Goal: Task Accomplishment & Management: Manage account settings

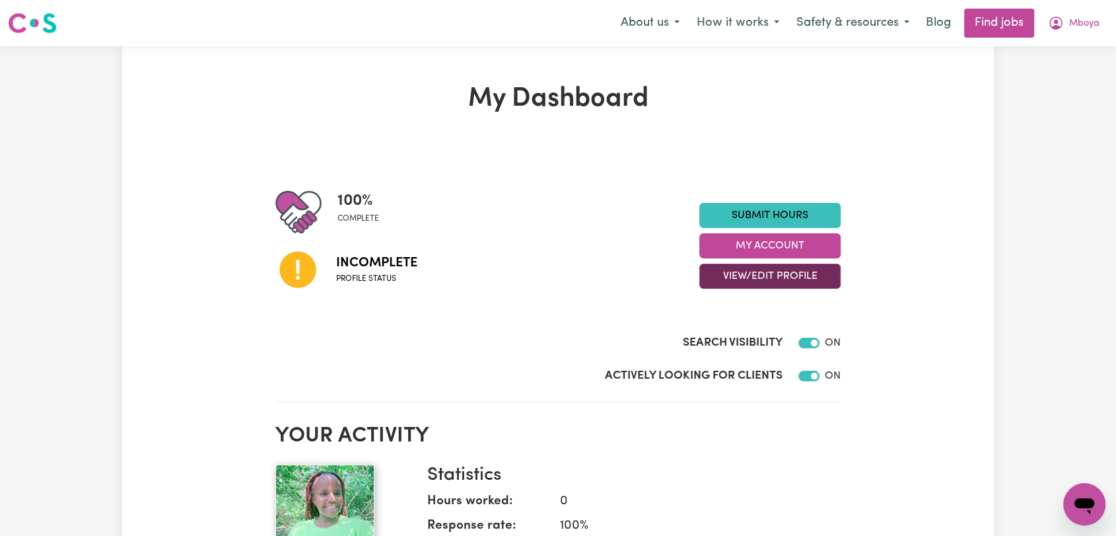
click at [800, 280] on button "View/Edit Profile" at bounding box center [769, 275] width 141 height 25
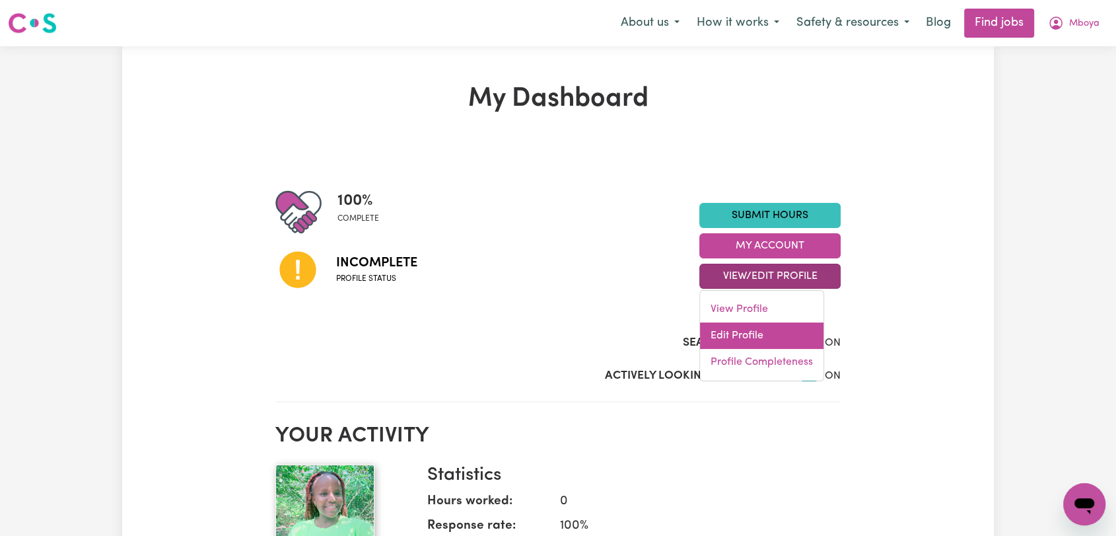
click at [815, 343] on link "Edit Profile" at bounding box center [761, 335] width 123 height 26
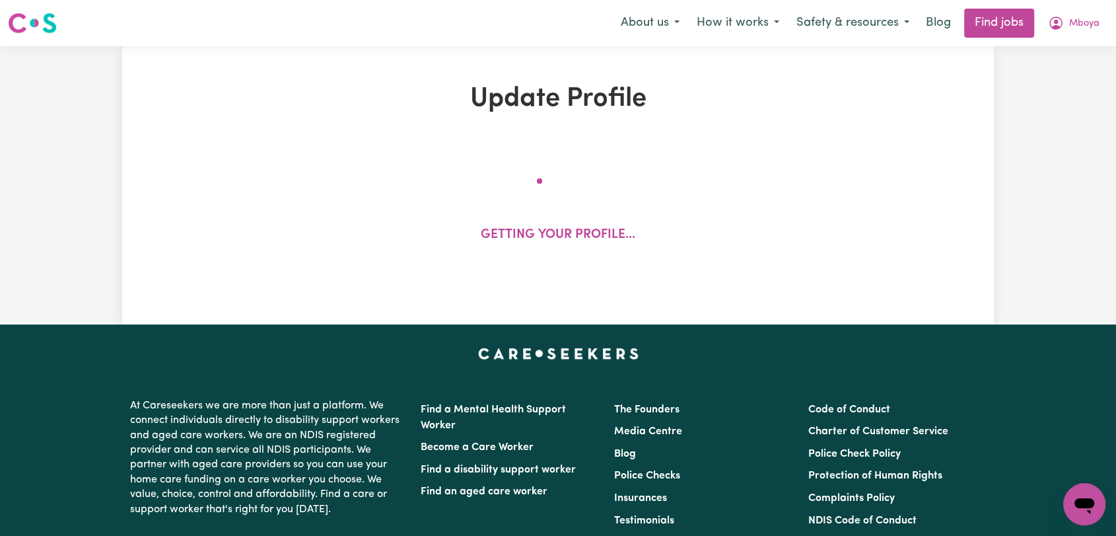
select select "[DEMOGRAPHIC_DATA]"
select select "Student Visa"
select select "Studying a healthcare related degree or qualification"
select select "60"
select select "70"
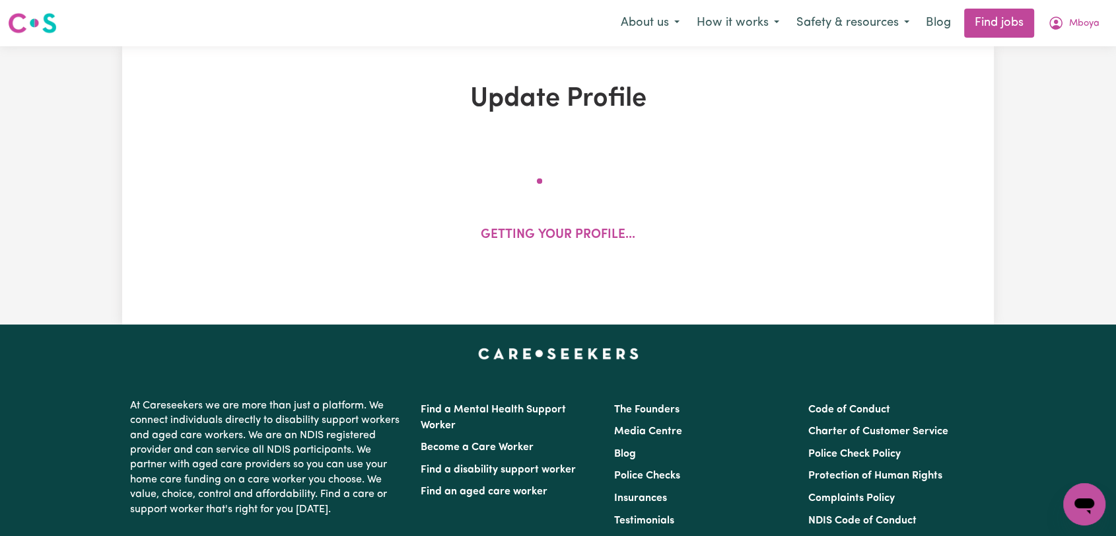
select select "85"
select select "120"
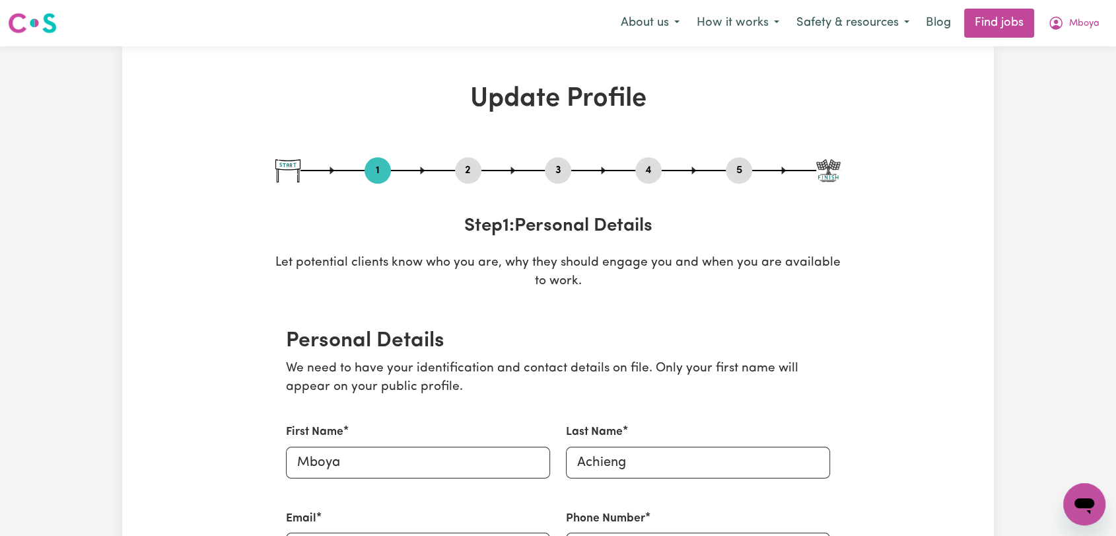
click at [560, 174] on button "3" at bounding box center [558, 170] width 26 height 17
select select "2022"
select select "2025"
select select "2022"
select select "2024"
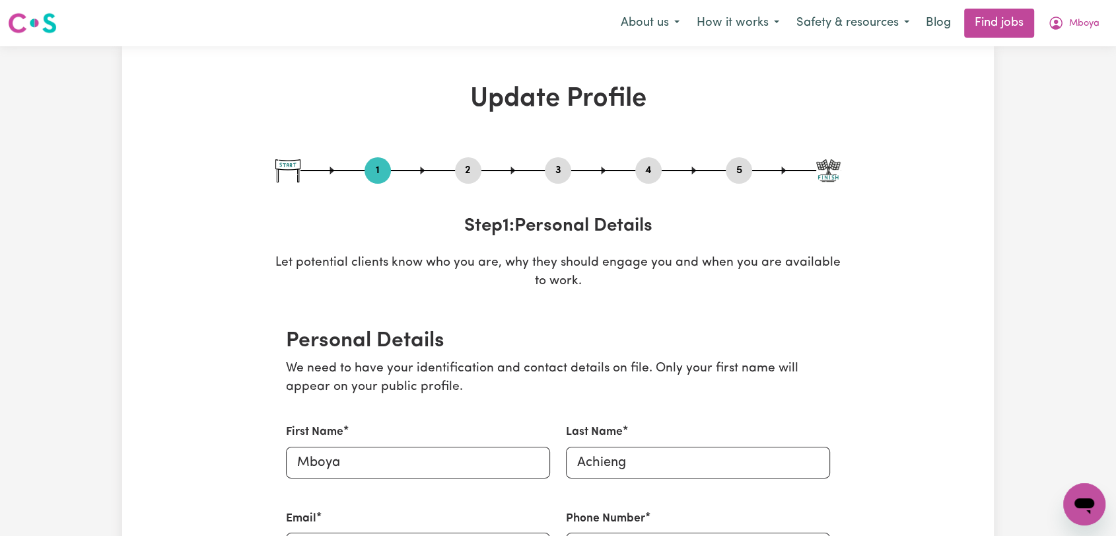
select select "2023"
select select "2025"
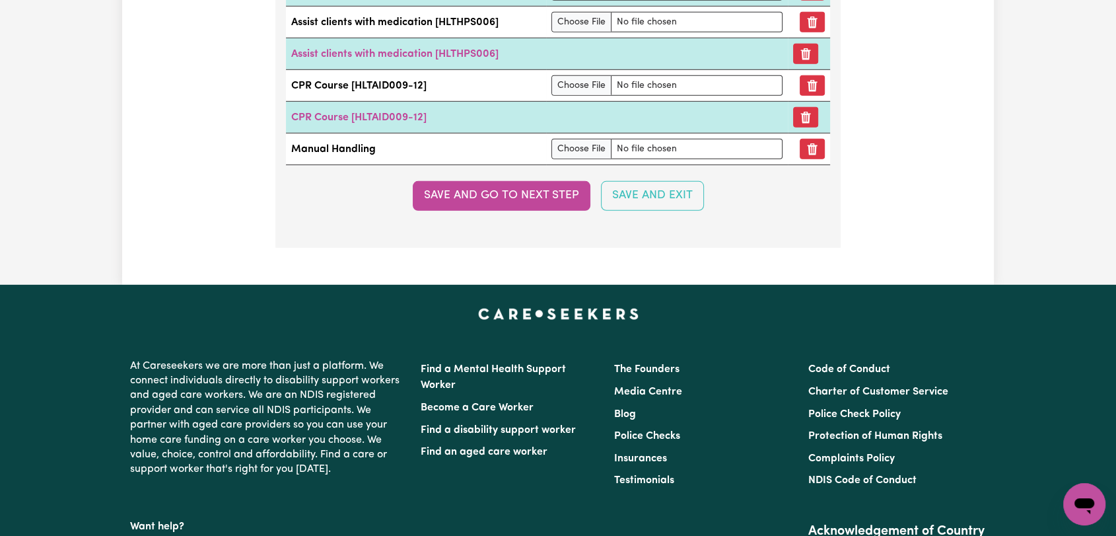
scroll to position [3815, 0]
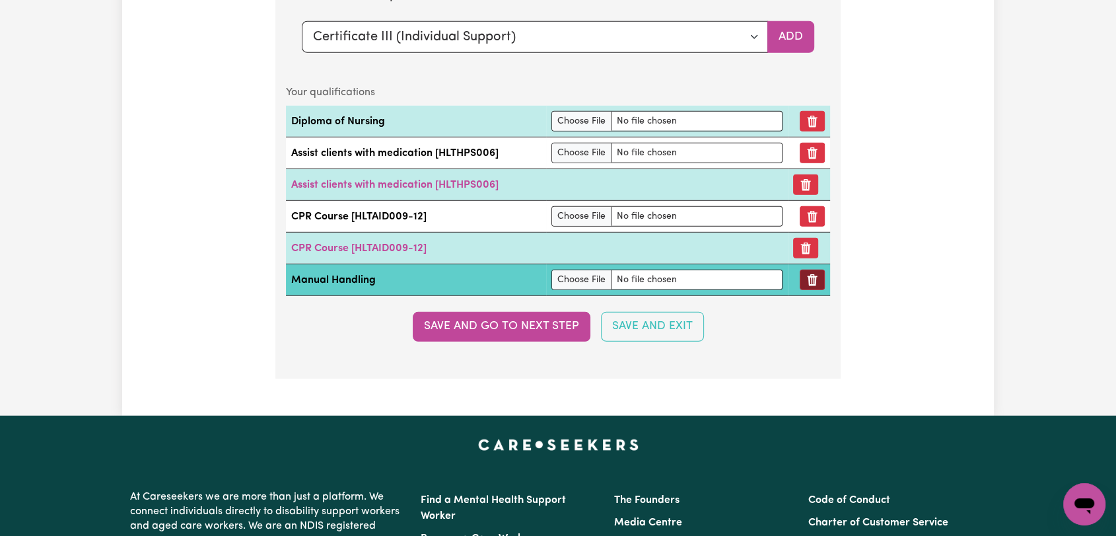
click at [815, 283] on button "Remove qualification" at bounding box center [812, 279] width 25 height 20
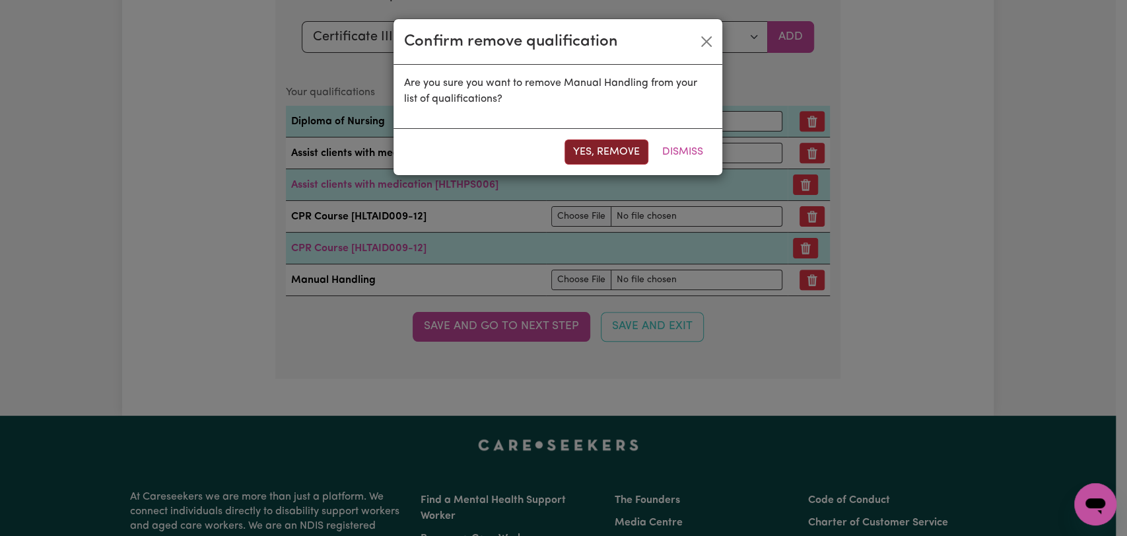
click at [613, 145] on button "Yes, remove" at bounding box center [607, 151] width 84 height 25
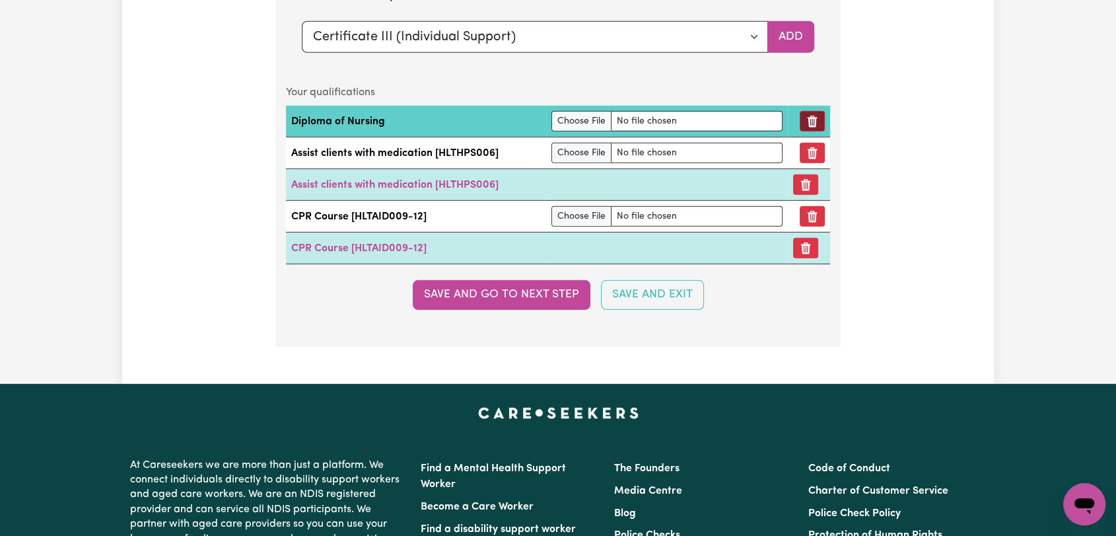
click at [815, 111] on button "Remove qualification" at bounding box center [812, 121] width 25 height 20
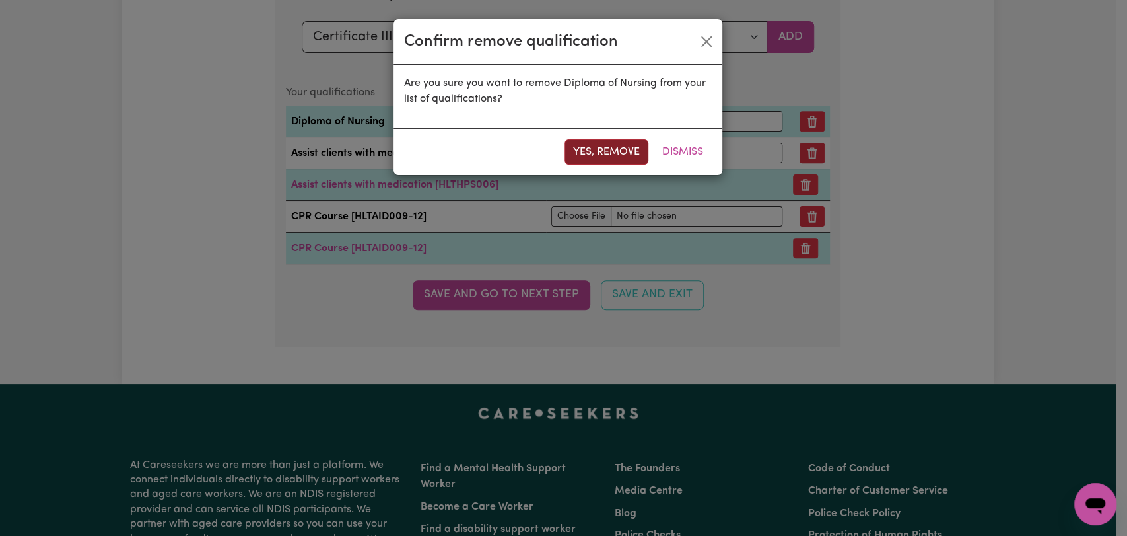
click at [617, 155] on button "Yes, remove" at bounding box center [607, 151] width 84 height 25
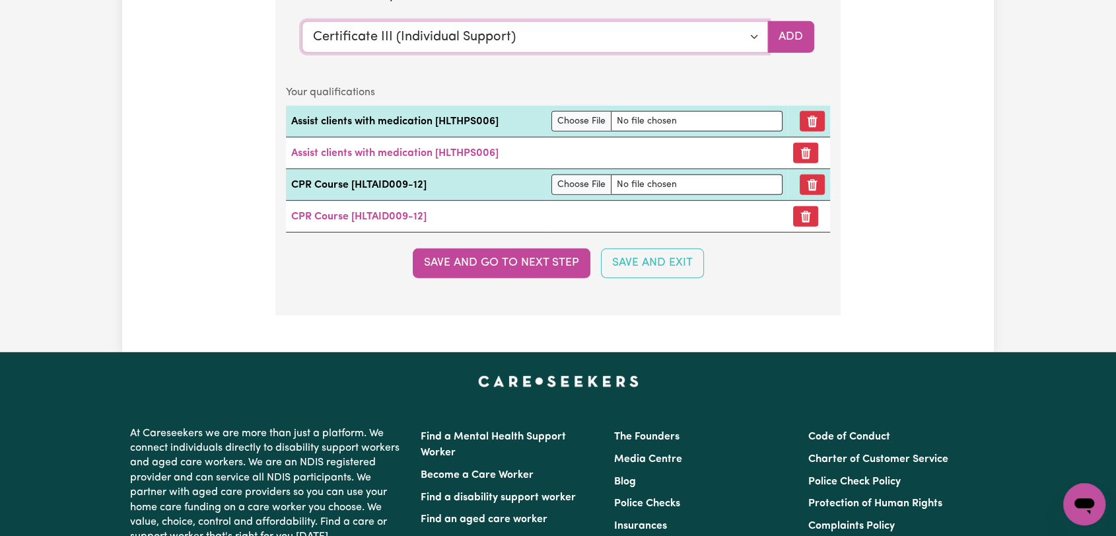
click at [750, 28] on select "Select a qualification to add... Certificate III (Individual Support) Certifica…" at bounding box center [535, 37] width 466 height 32
select select "Epilepsy Management"
click at [302, 21] on select "Select a qualification to add... Certificate III (Individual Support) Certifica…" at bounding box center [535, 37] width 466 height 32
click at [796, 30] on button "Add" at bounding box center [790, 37] width 47 height 32
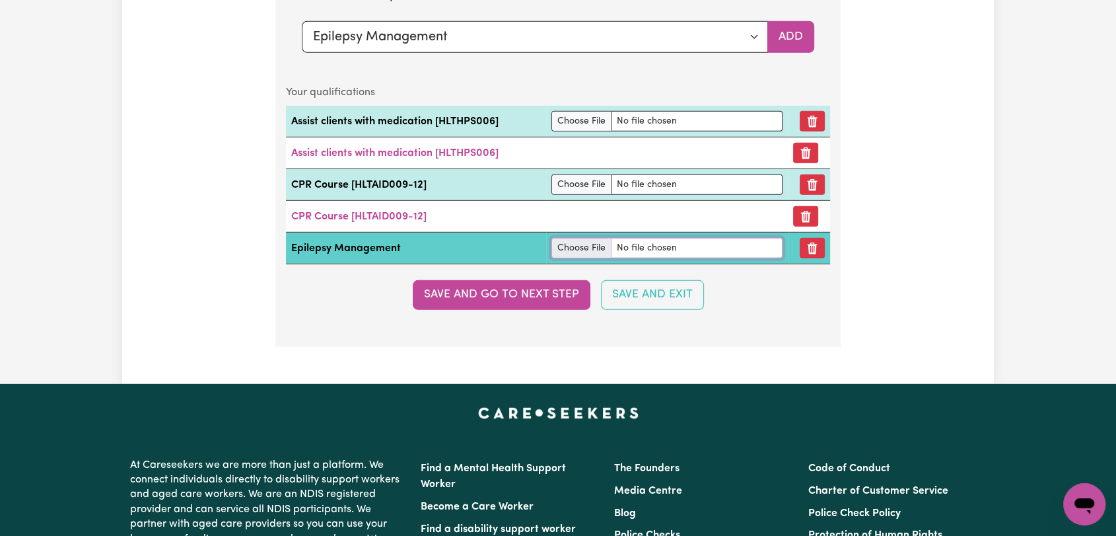
click at [575, 246] on input "file" at bounding box center [666, 248] width 230 height 20
type input "C:\fakepath\[PERSON_NAME] - [MEDICAL_DATA] Certificate --.pdf"
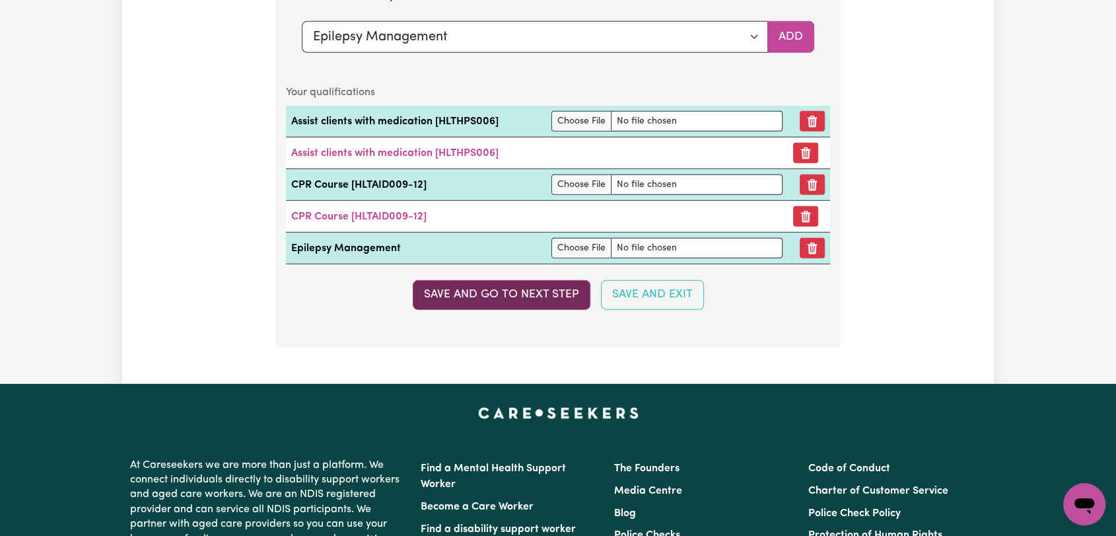
click at [533, 291] on button "Save and go to next step" at bounding box center [502, 294] width 178 height 29
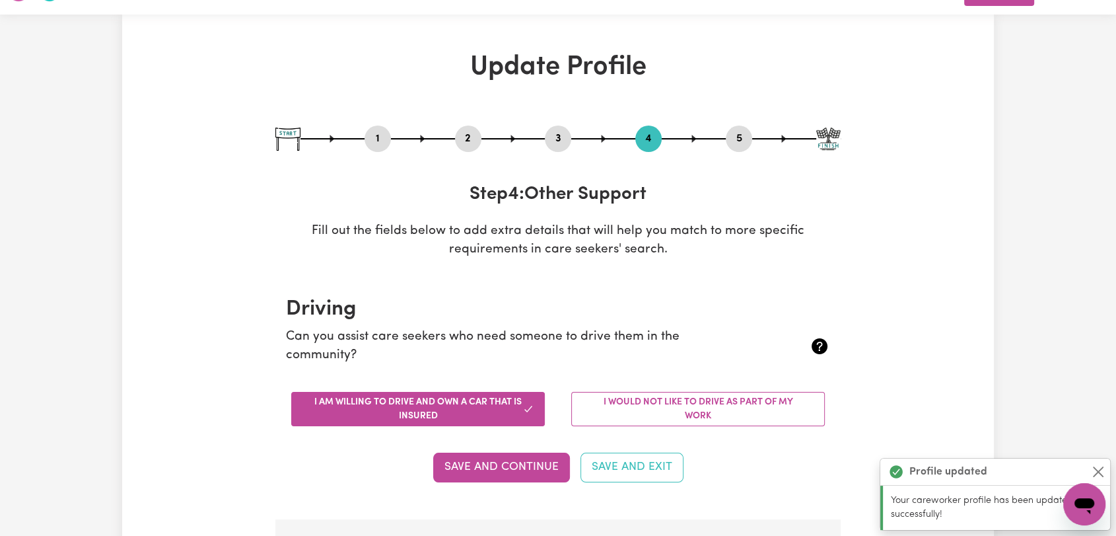
scroll to position [0, 0]
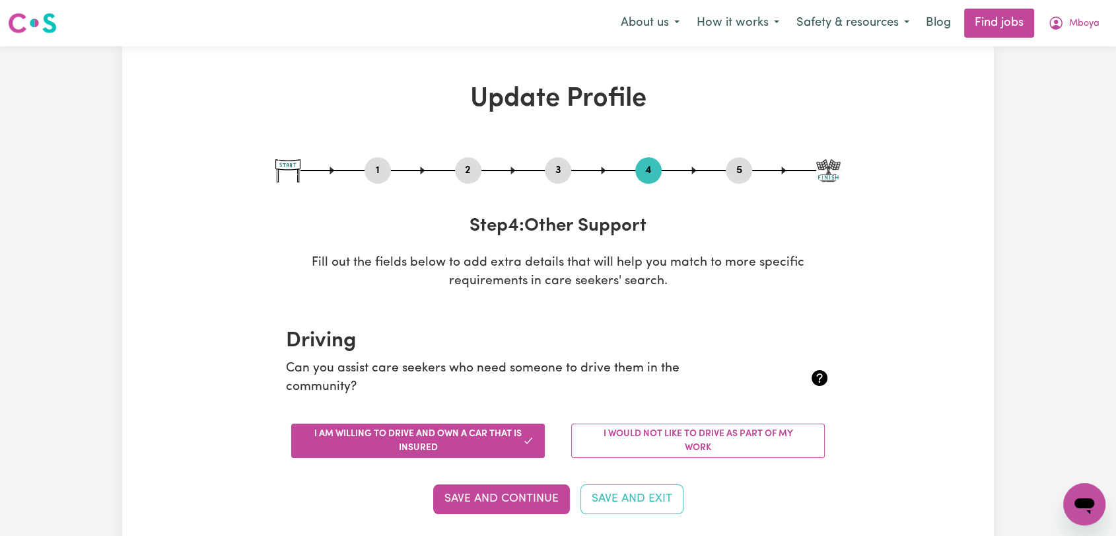
click at [565, 172] on button "3" at bounding box center [558, 170] width 26 height 17
select select "2022"
select select "2025"
select select "2022"
select select "2024"
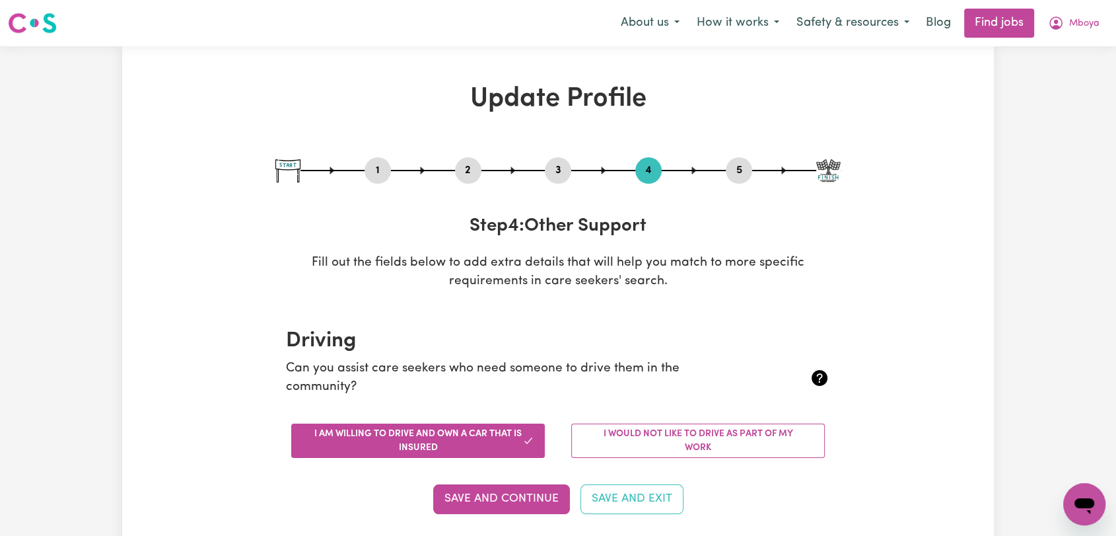
select select "2023"
select select "2025"
select select "Certificate III (Individual Support)"
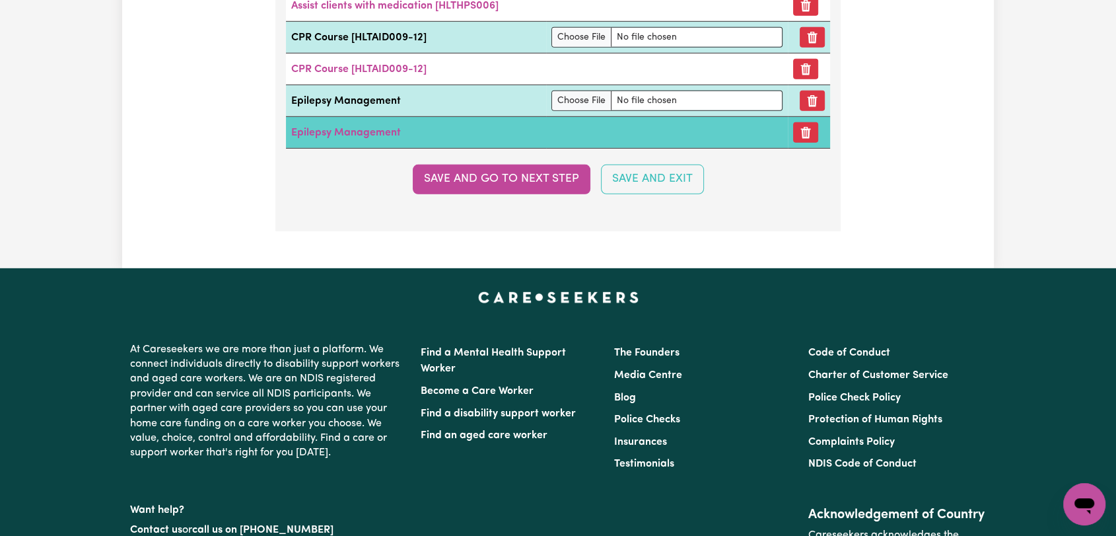
scroll to position [3851, 0]
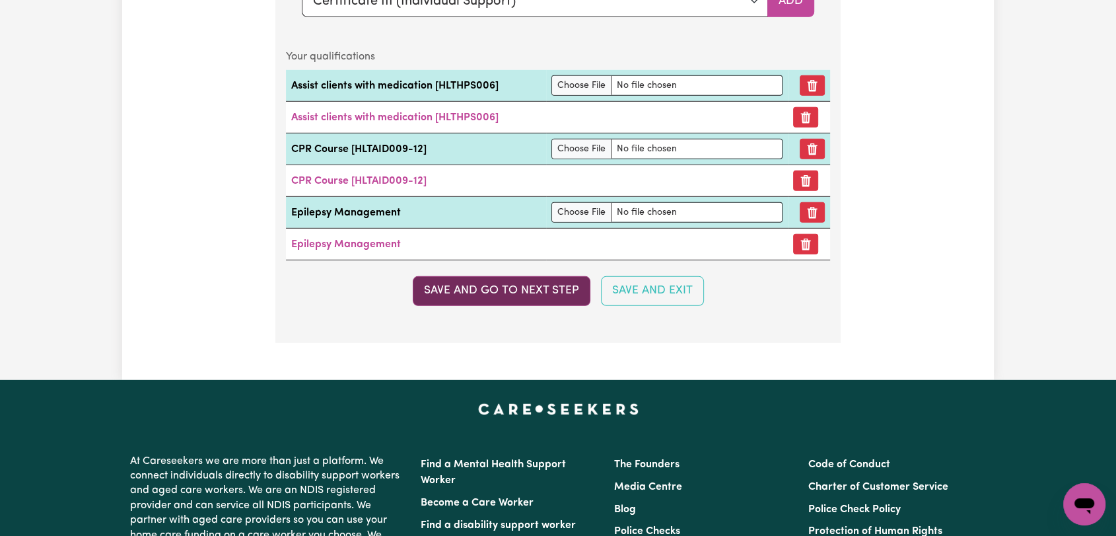
click at [484, 282] on button "Save and go to next step" at bounding box center [502, 290] width 178 height 29
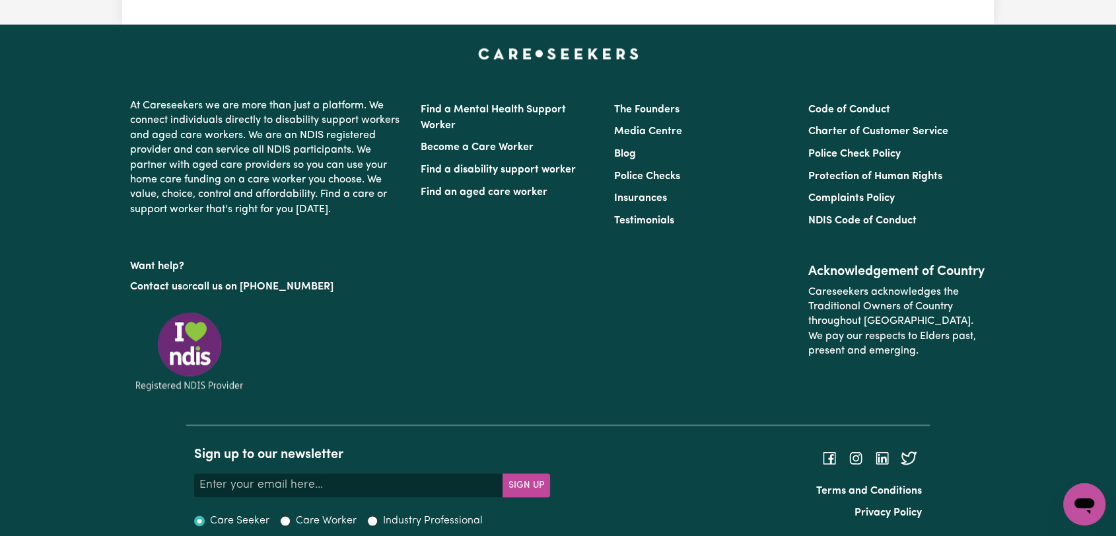
scroll to position [1434, 0]
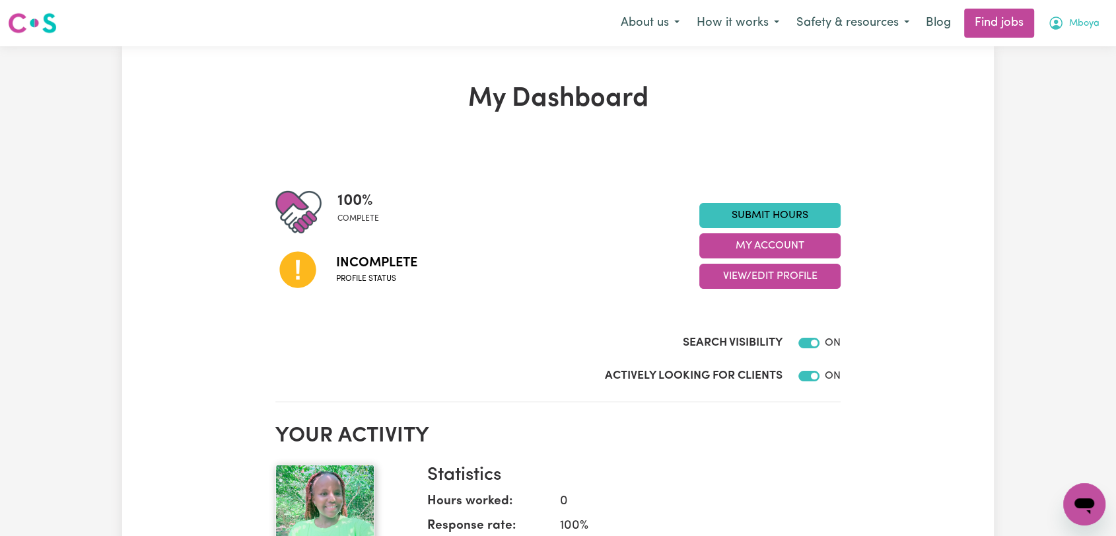
drag, startPoint x: 1083, startPoint y: 14, endPoint x: 1078, endPoint y: 19, distance: 7.0
click at [1083, 14] on button "Mboya" at bounding box center [1073, 23] width 69 height 28
click at [1049, 107] on link "Logout" at bounding box center [1055, 100] width 104 height 25
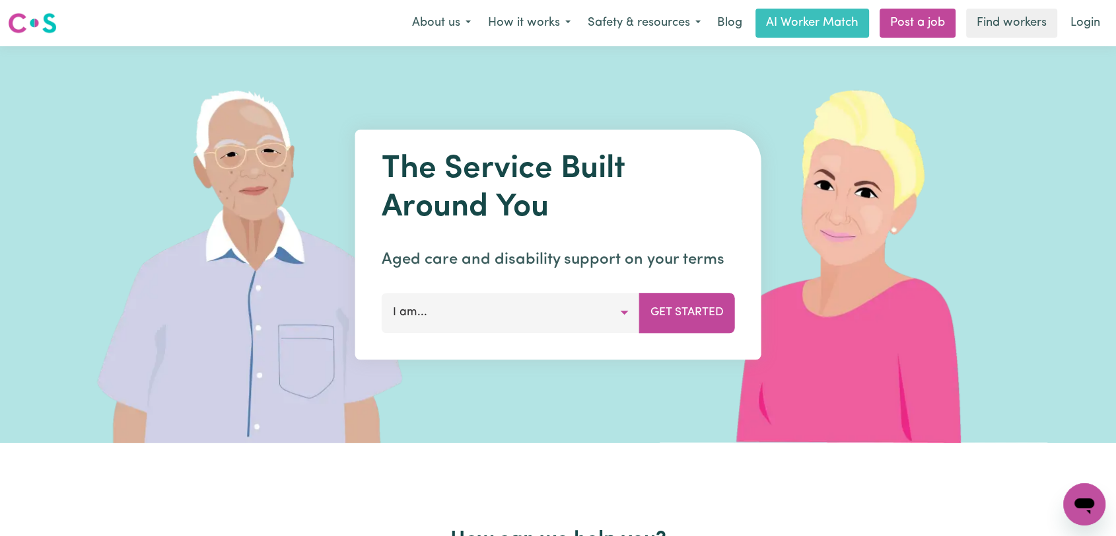
scroll to position [5, 0]
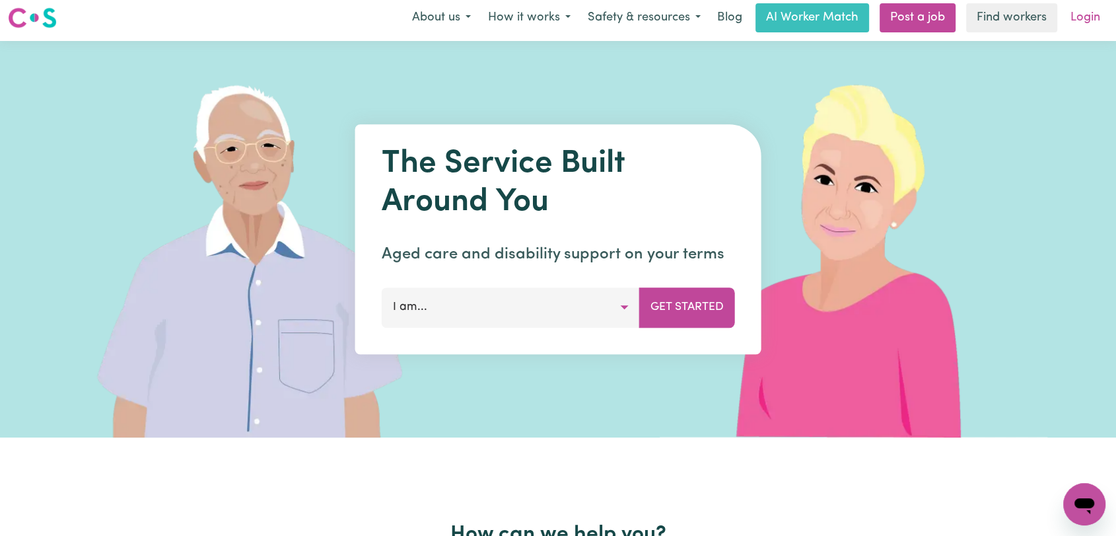
click at [1085, 22] on link "Login" at bounding box center [1086, 17] width 46 height 29
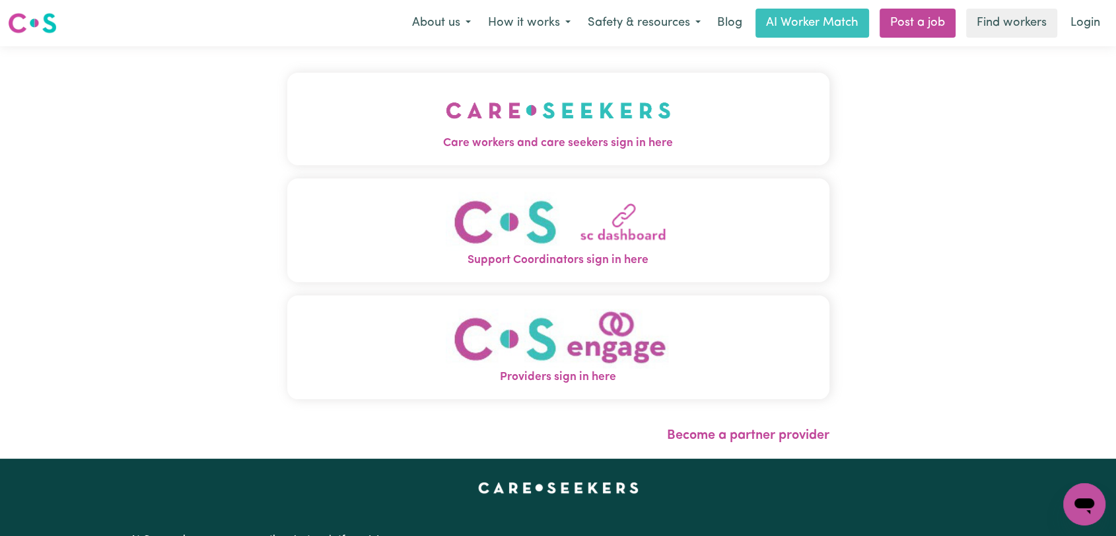
click at [507, 114] on img "Care workers and care seekers sign in here" at bounding box center [558, 110] width 225 height 49
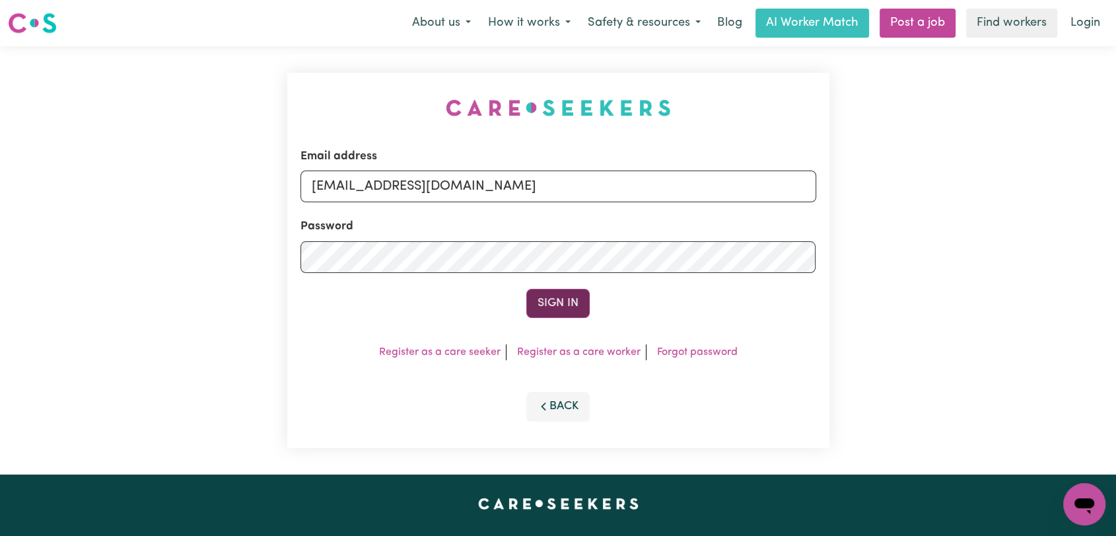
click at [540, 289] on button "Sign In" at bounding box center [557, 303] width 63 height 29
